Goal: Task Accomplishment & Management: Manage account settings

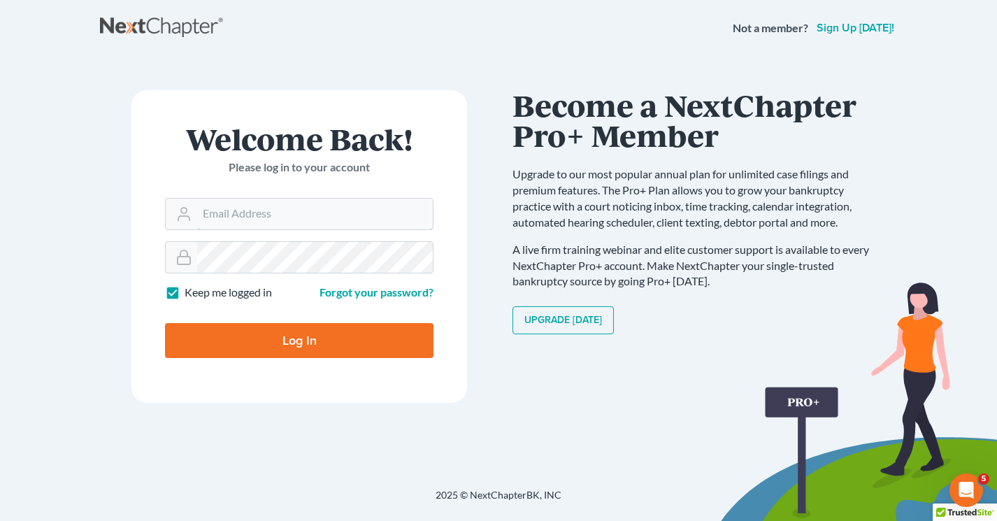
type input "[EMAIL_ADDRESS][DOMAIN_NAME]"
click at [373, 350] on input "Log In" at bounding box center [299, 340] width 269 height 35
type input "Thinking..."
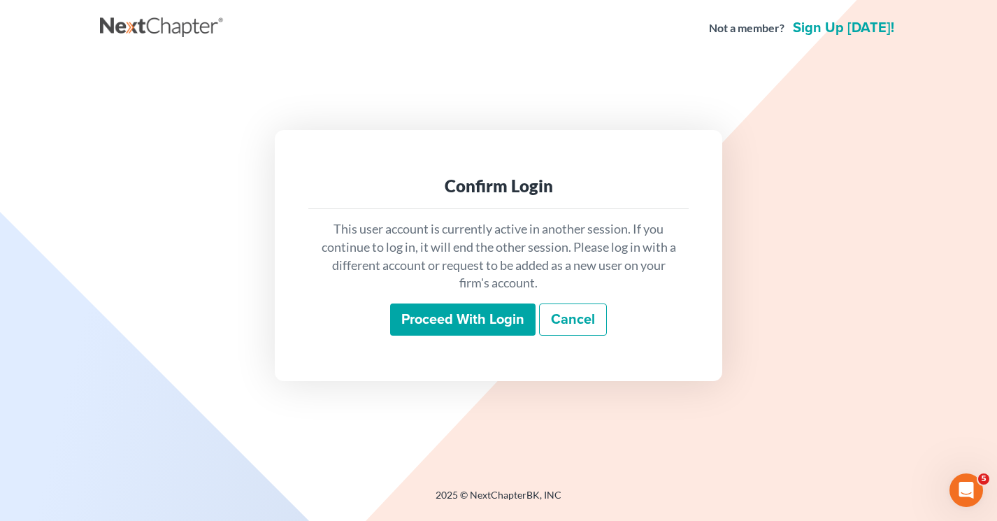
click at [450, 321] on input "Proceed with login" at bounding box center [462, 320] width 145 height 32
